Goal: Task Accomplishment & Management: Manage account settings

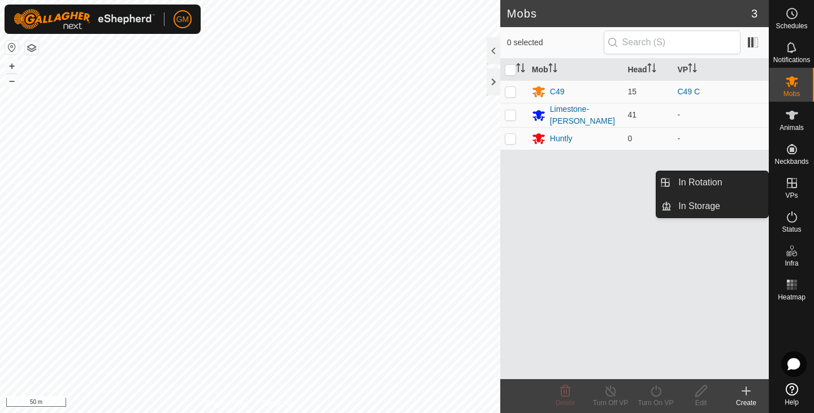
click at [794, 186] on icon at bounding box center [792, 183] width 14 height 14
click at [712, 177] on link "In Rotation" at bounding box center [720, 182] width 97 height 23
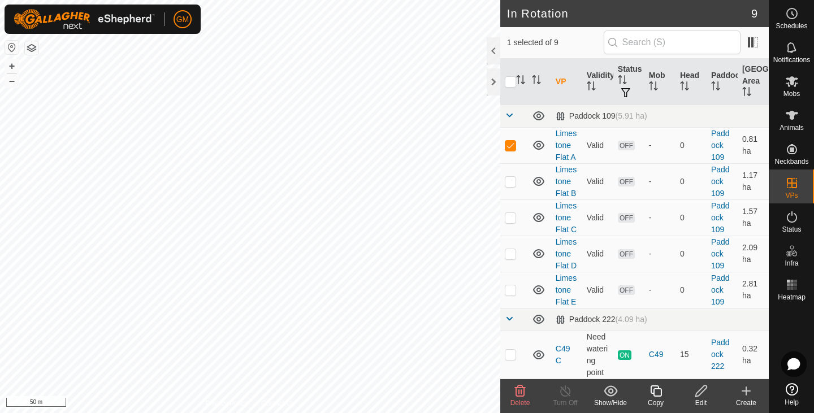
click at [516, 387] on icon at bounding box center [520, 391] width 11 height 11
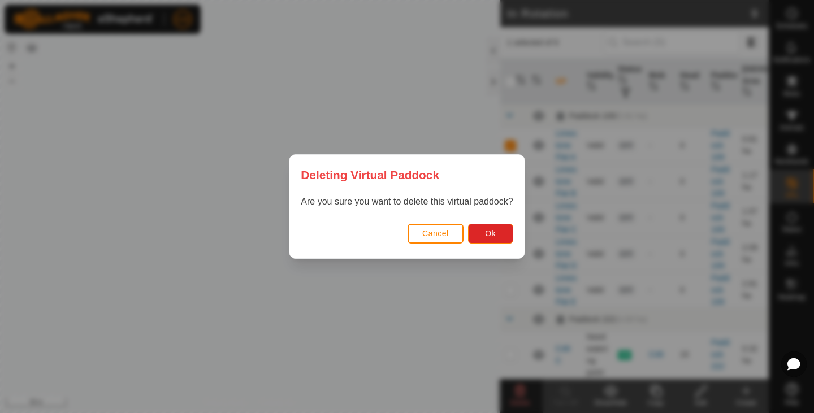
click at [436, 228] on button "Cancel" at bounding box center [436, 234] width 56 height 20
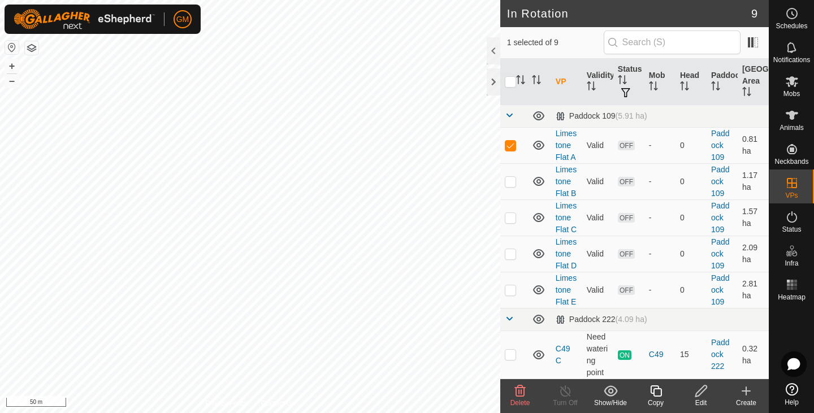
checkbox input "false"
checkbox input "true"
click at [699, 392] on icon at bounding box center [701, 391] width 14 height 14
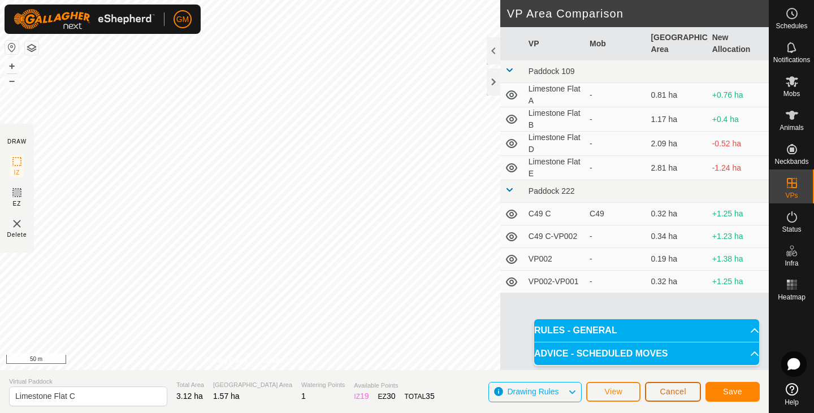
click at [661, 393] on span "Cancel" at bounding box center [673, 391] width 27 height 9
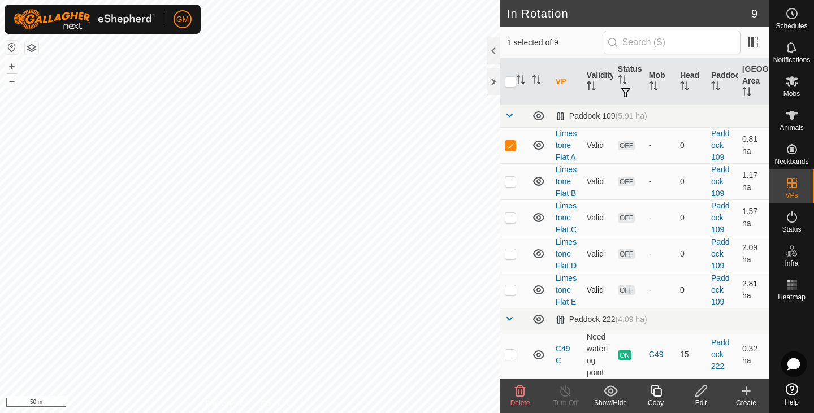
checkbox input "false"
checkbox input "true"
click at [700, 394] on icon at bounding box center [700, 391] width 11 height 11
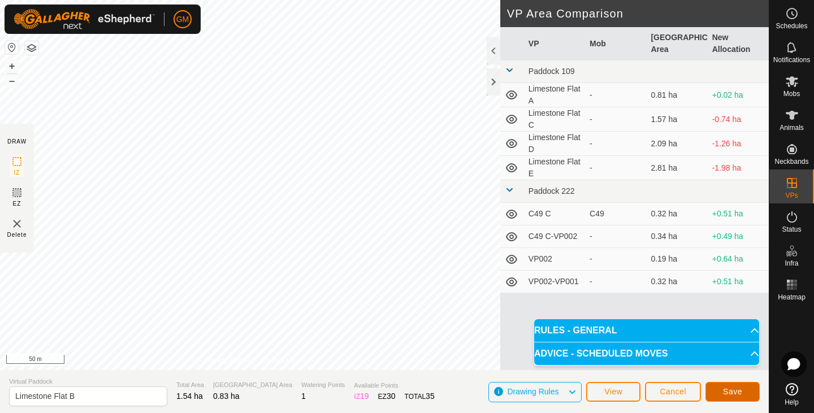
click at [735, 388] on span "Save" at bounding box center [732, 391] width 19 height 9
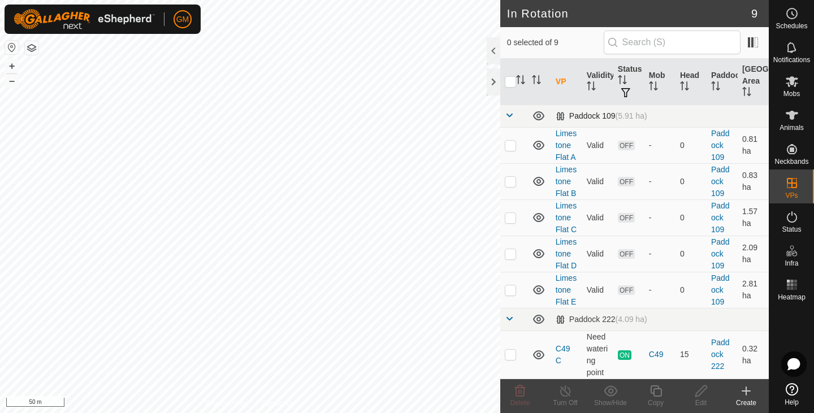
checkbox input "true"
click at [791, 83] on icon at bounding box center [792, 81] width 12 height 11
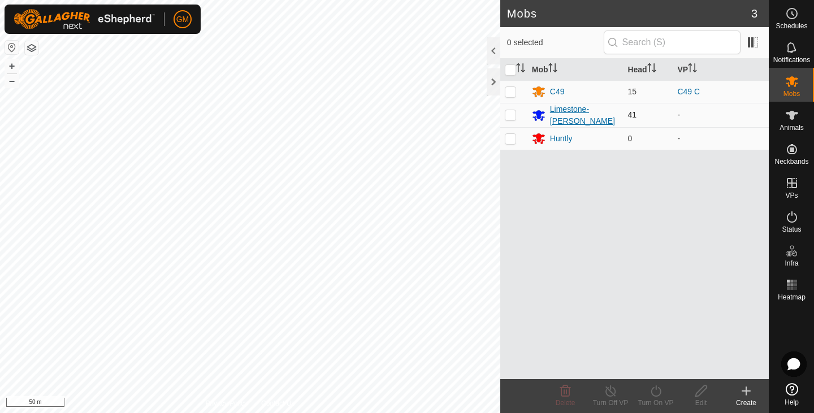
click at [618, 113] on div "Limestone-[PERSON_NAME]" at bounding box center [575, 115] width 87 height 24
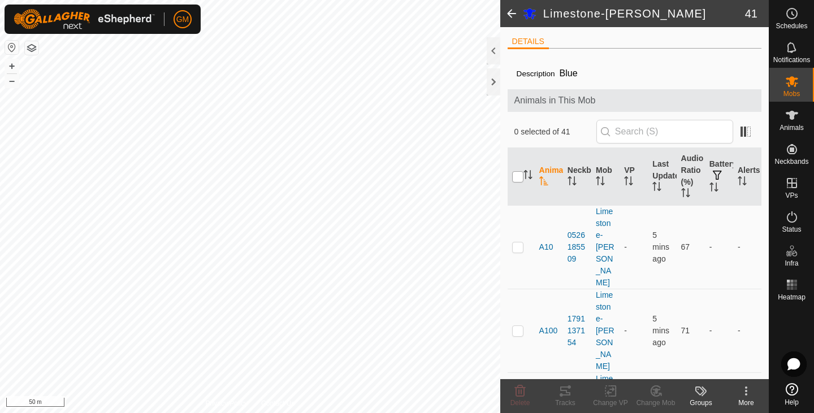
click at [517, 178] on input "checkbox" at bounding box center [517, 176] width 11 height 11
checkbox input "true"
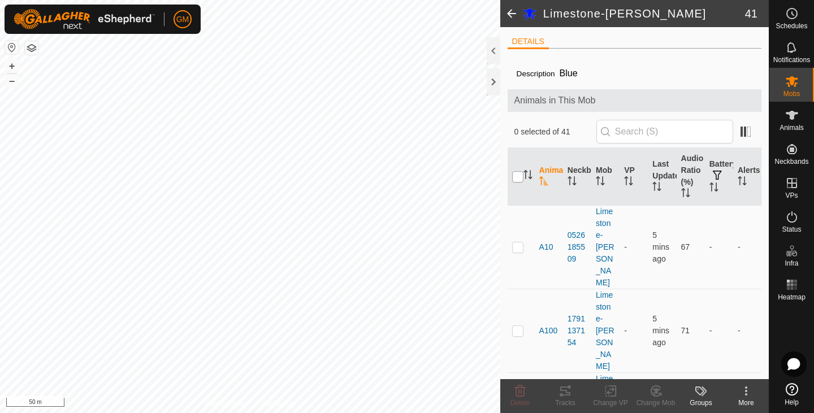
checkbox input "true"
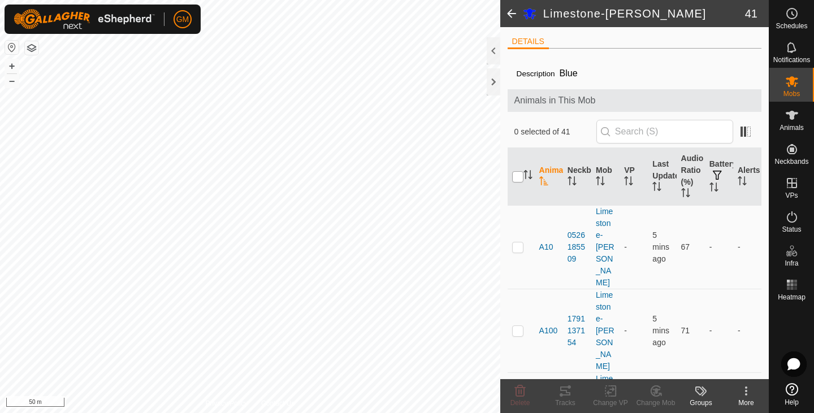
checkbox input "true"
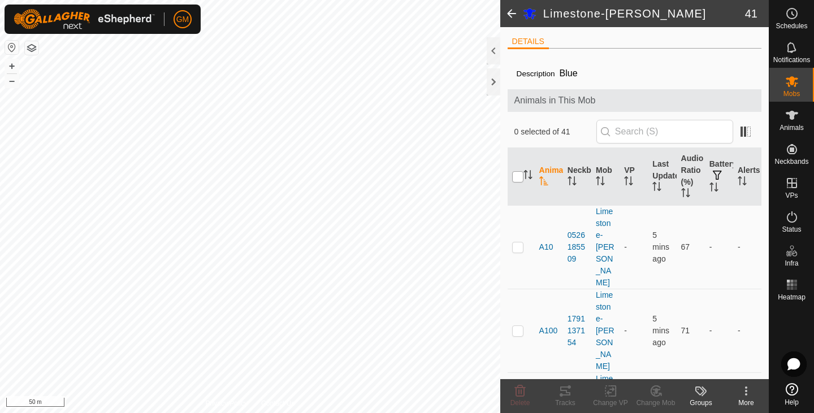
checkbox input "true"
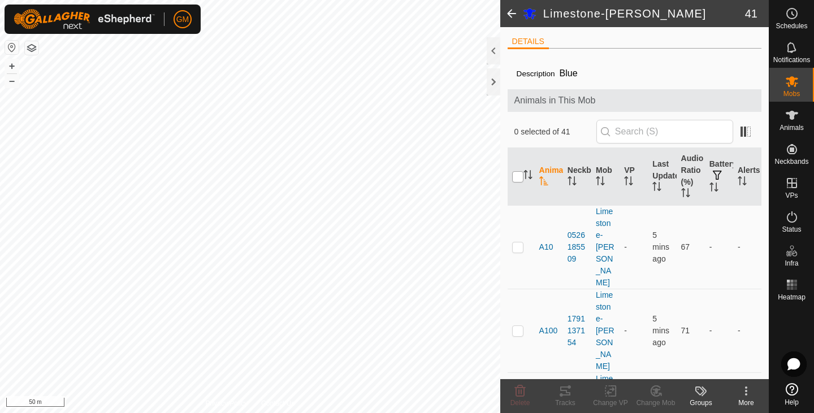
checkbox input "true"
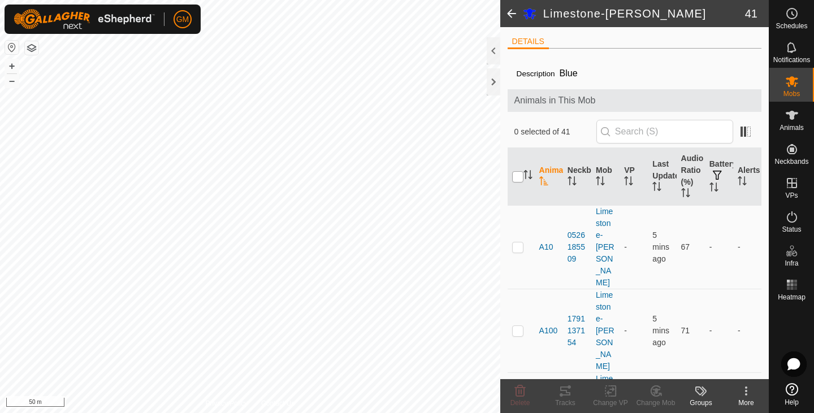
checkbox input "true"
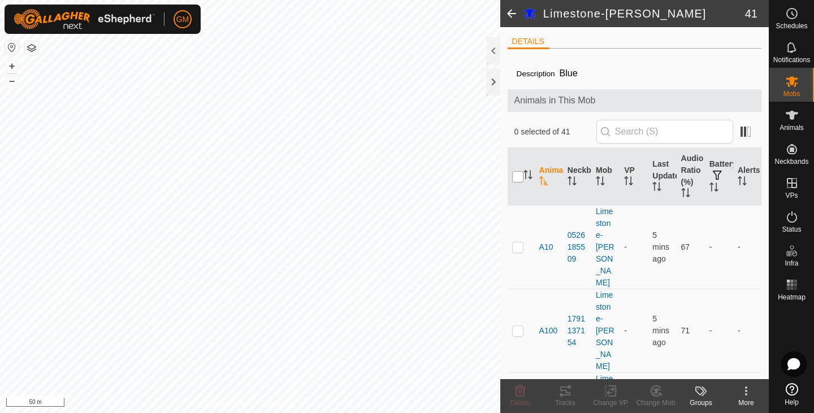
checkbox input "true"
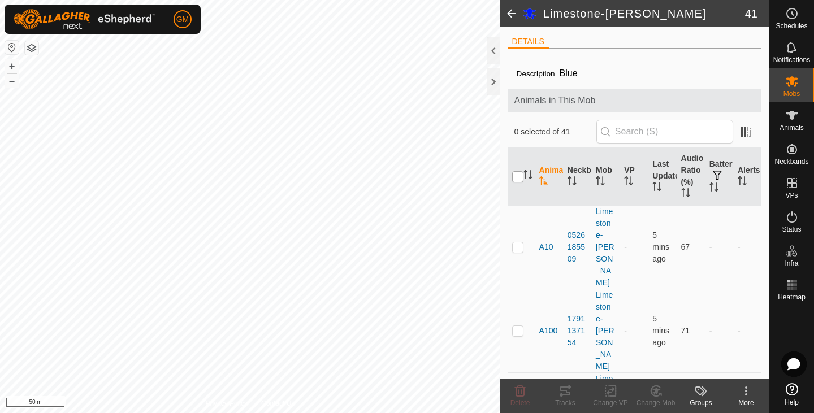
checkbox input "true"
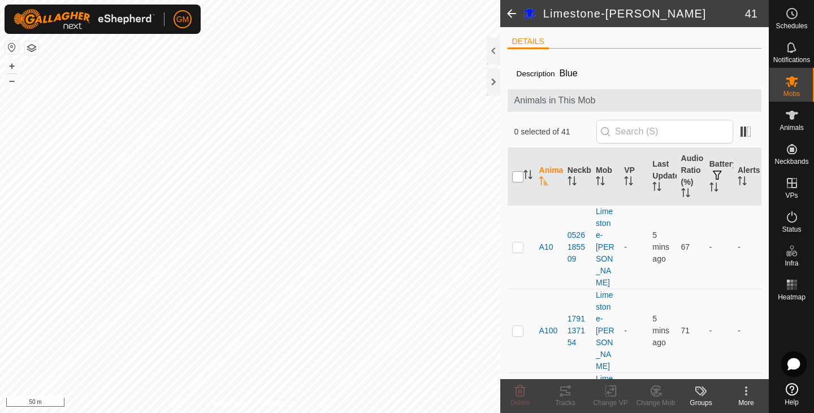
checkbox input "true"
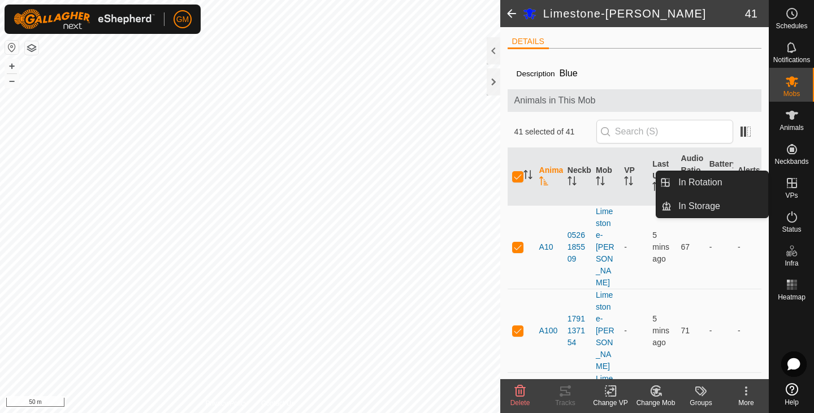
click at [792, 182] on icon at bounding box center [792, 183] width 10 height 10
click at [698, 184] on link "In Rotation" at bounding box center [720, 182] width 97 height 23
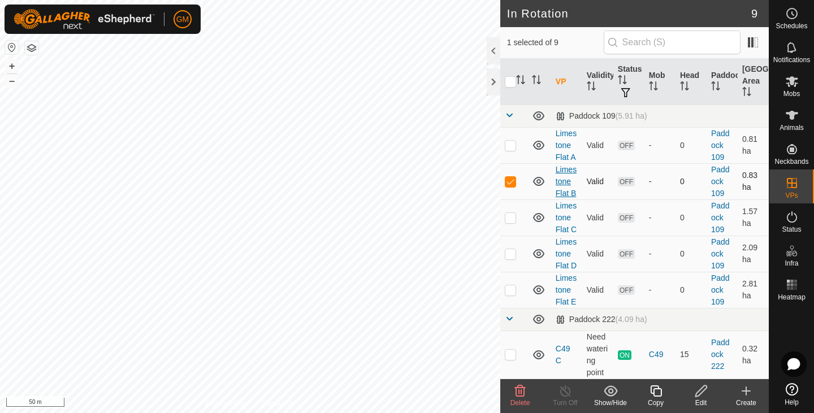
click at [571, 181] on link "Limestone Flat B" at bounding box center [566, 181] width 21 height 33
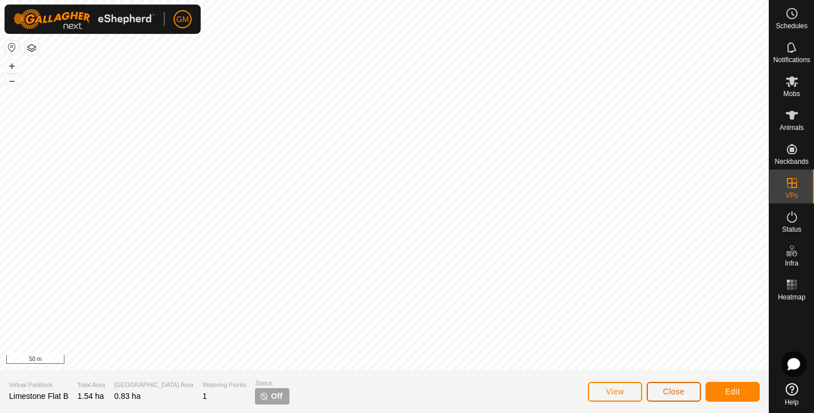
click at [677, 391] on span "Close" at bounding box center [673, 391] width 21 height 9
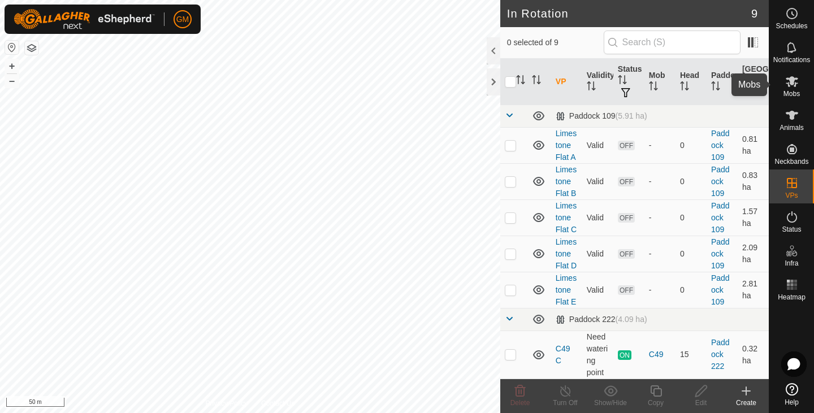
click at [792, 87] on icon at bounding box center [792, 82] width 14 height 14
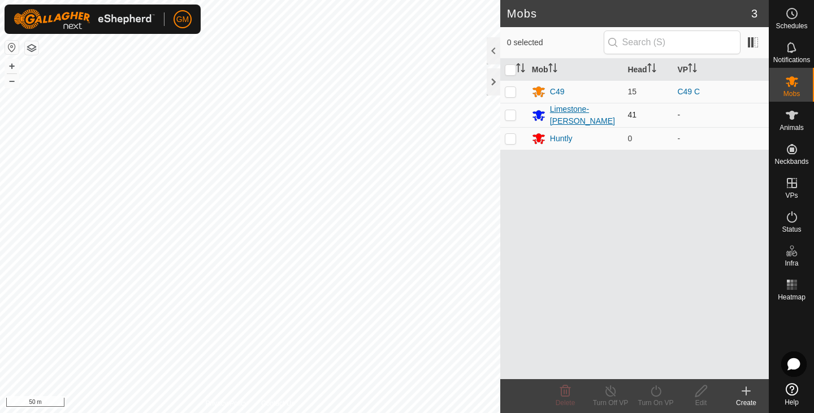
click at [577, 117] on div "Limestone-[PERSON_NAME]" at bounding box center [584, 115] width 69 height 24
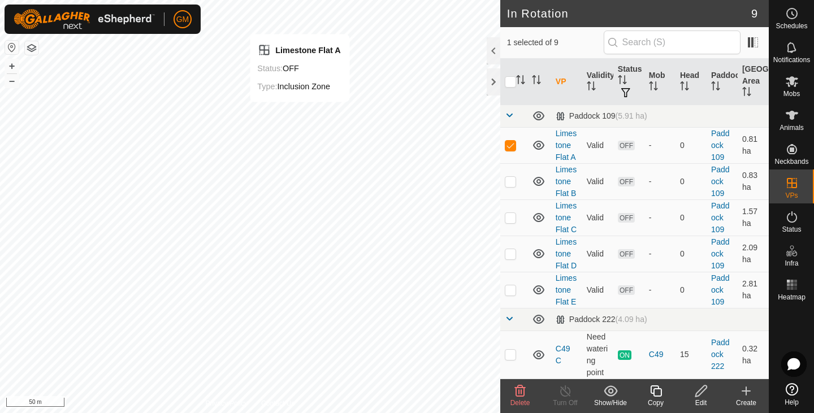
checkbox input "false"
checkbox input "true"
click at [712, 184] on link "Paddock 109" at bounding box center [720, 181] width 19 height 33
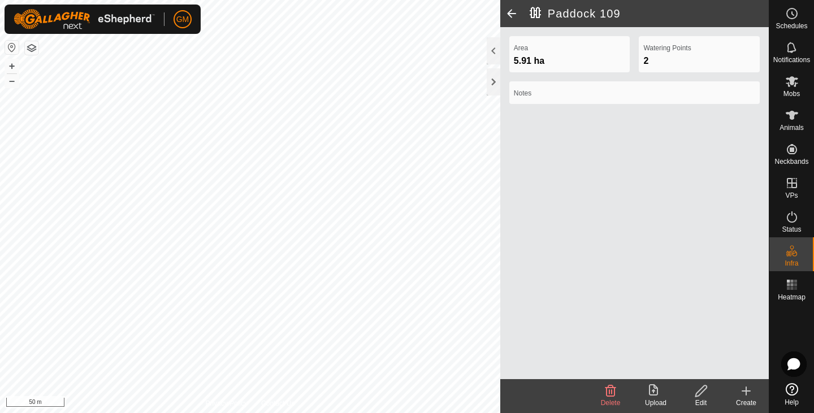
click at [712, 184] on div "Area 5.91 ha Watering Points 2 Notes" at bounding box center [634, 203] width 269 height 352
click at [492, 45] on div at bounding box center [494, 50] width 14 height 27
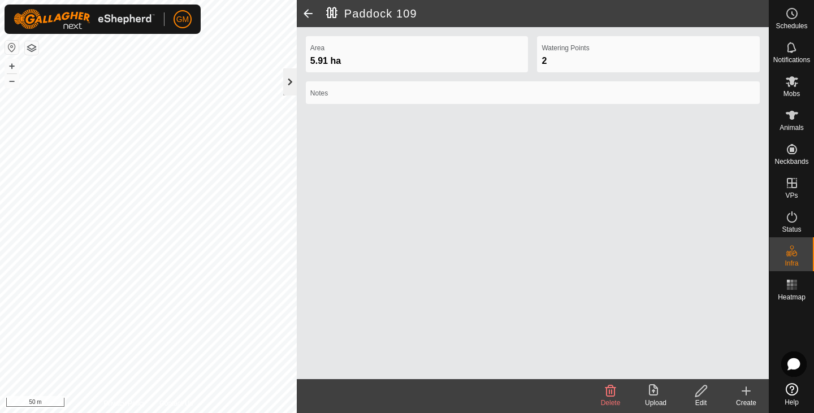
click at [285, 83] on div at bounding box center [290, 81] width 14 height 27
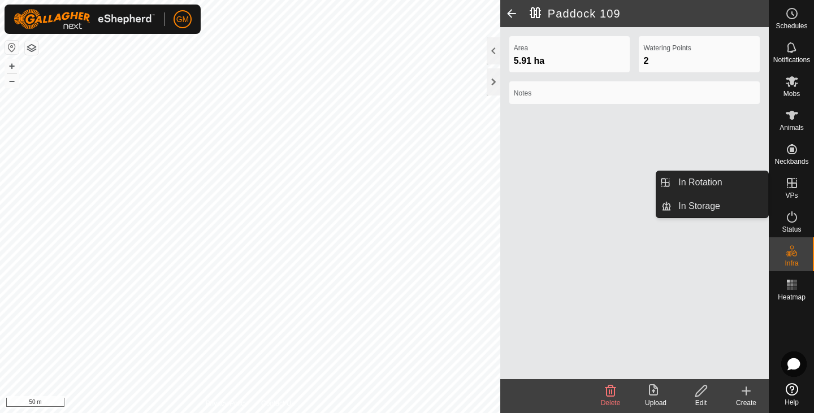
click at [786, 188] on icon at bounding box center [792, 183] width 14 height 14
click at [708, 184] on span "In Rotation" at bounding box center [700, 183] width 44 height 14
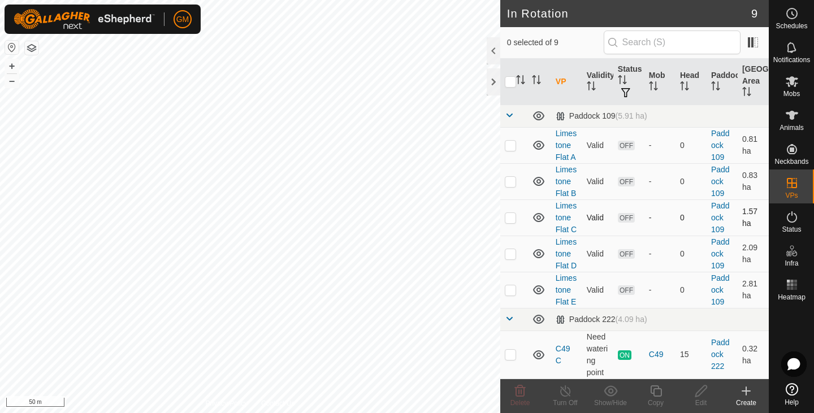
checkbox input "true"
click at [589, 86] on icon "Activate to sort" at bounding box center [589, 85] width 1 height 9
click at [795, 79] on icon at bounding box center [792, 81] width 12 height 11
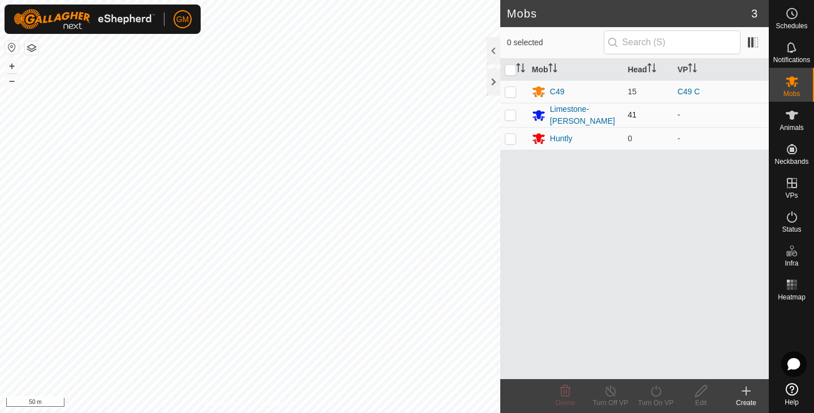
click at [511, 116] on p-checkbox at bounding box center [510, 114] width 11 height 9
checkbox input "true"
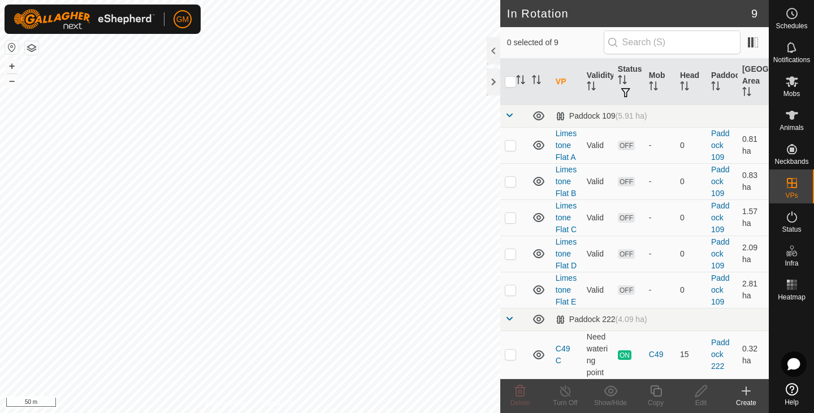
checkbox input "true"
click at [787, 86] on icon at bounding box center [792, 82] width 14 height 14
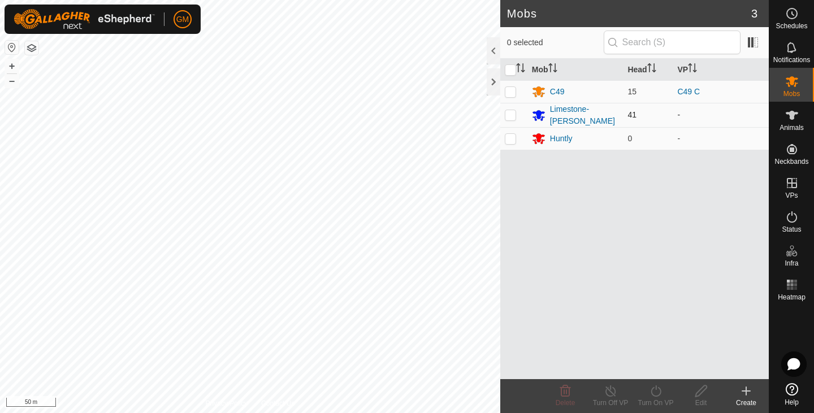
click at [631, 116] on span "41" at bounding box center [632, 114] width 9 height 9
click at [513, 115] on p-checkbox at bounding box center [510, 114] width 11 height 9
checkbox input "false"
click at [574, 111] on div "Limestone-[PERSON_NAME]" at bounding box center [584, 115] width 69 height 24
